Goal: Navigation & Orientation: Find specific page/section

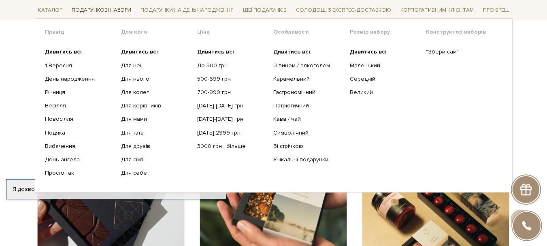
scroll to position [445, 0]
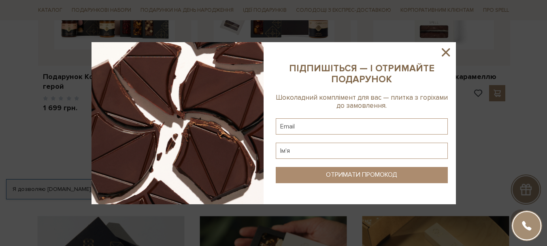
click at [443, 49] on icon at bounding box center [445, 52] width 8 height 8
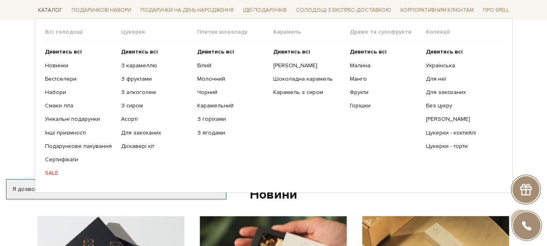
click at [54, 9] on span "Каталог" at bounding box center [50, 10] width 31 height 13
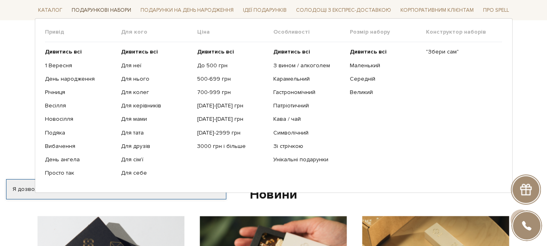
click at [98, 8] on span "Подарункові набори" at bounding box center [101, 10] width 66 height 13
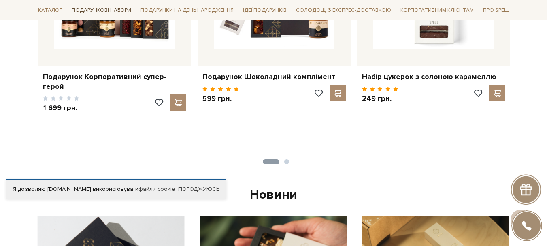
click at [101, 7] on span "Подарункові набори" at bounding box center [101, 10] width 66 height 13
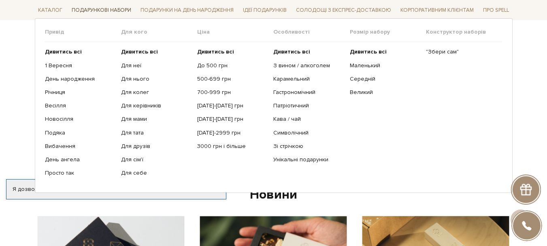
click at [108, 9] on span "Подарункові набори" at bounding box center [101, 10] width 66 height 13
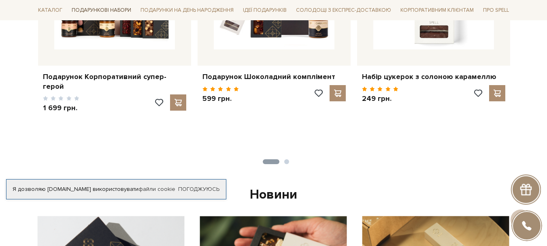
click at [108, 9] on span "Подарункові набори" at bounding box center [101, 10] width 66 height 13
click at [47, 8] on span "Каталог" at bounding box center [50, 10] width 31 height 13
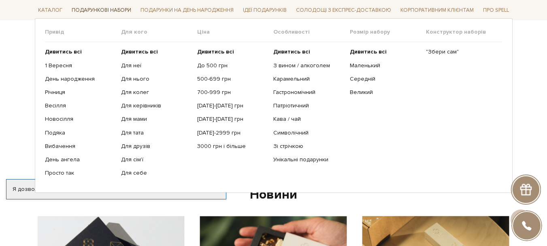
click at [102, 7] on span "Подарункові набори" at bounding box center [101, 10] width 66 height 13
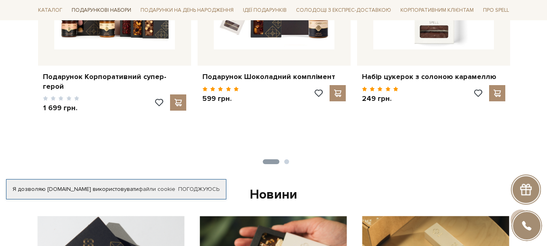
click at [102, 7] on span "Подарункові набори" at bounding box center [101, 10] width 66 height 13
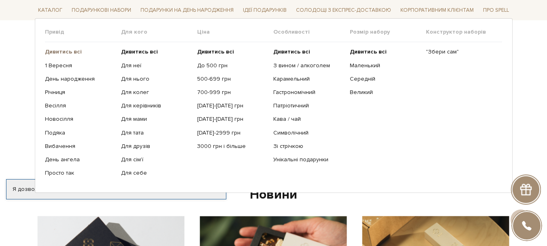
click at [64, 49] on b "Дивитись всі" at bounding box center [63, 51] width 37 height 7
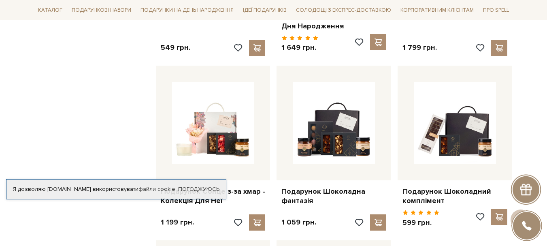
scroll to position [809, 0]
